Goal: Find specific page/section: Find specific page/section

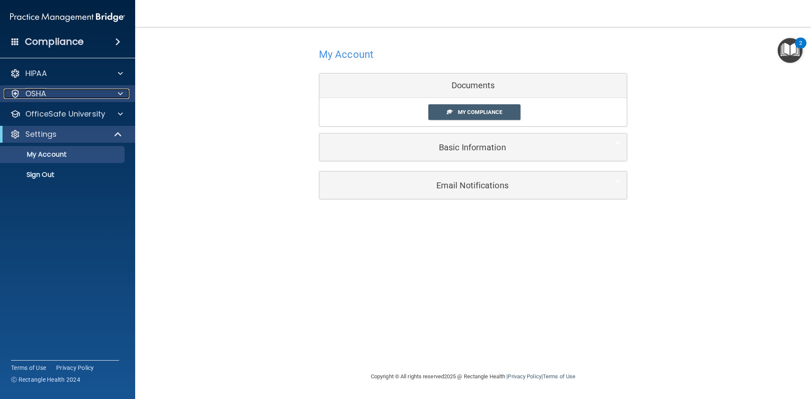
click at [61, 91] on div "OSHA" at bounding box center [56, 94] width 105 height 10
